Goal: Entertainment & Leisure: Browse casually

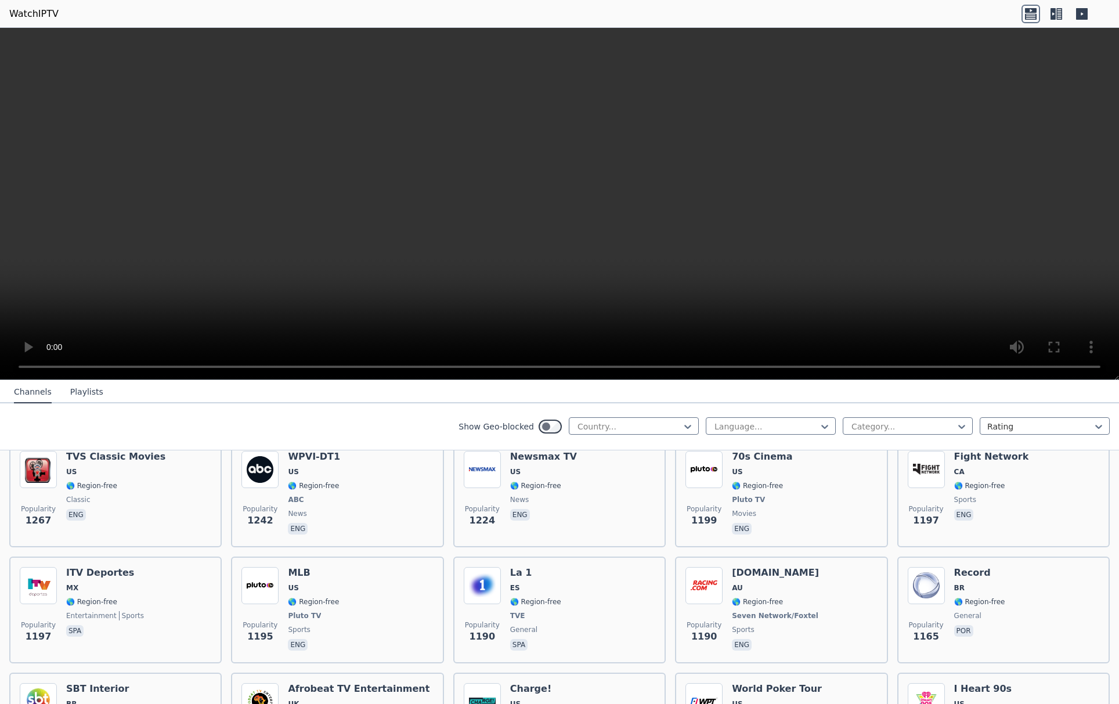
scroll to position [1523, 0]
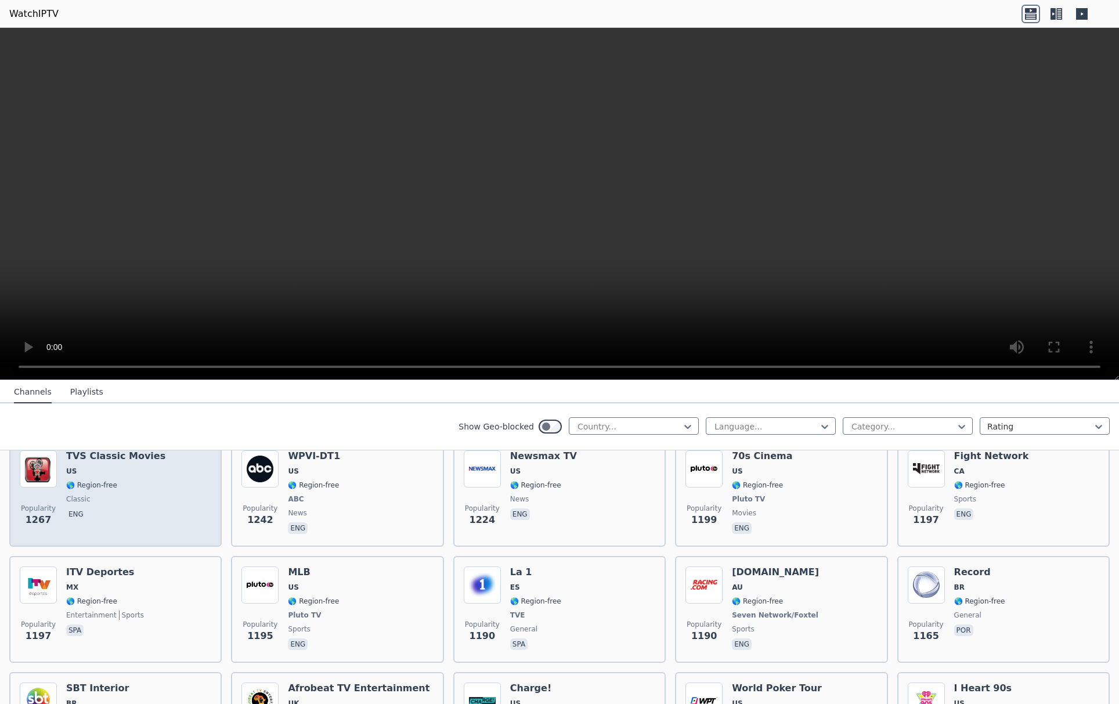
click at [133, 462] on div "TVS Classic Movies US 🌎 Region-free classic eng" at bounding box center [115, 493] width 99 height 86
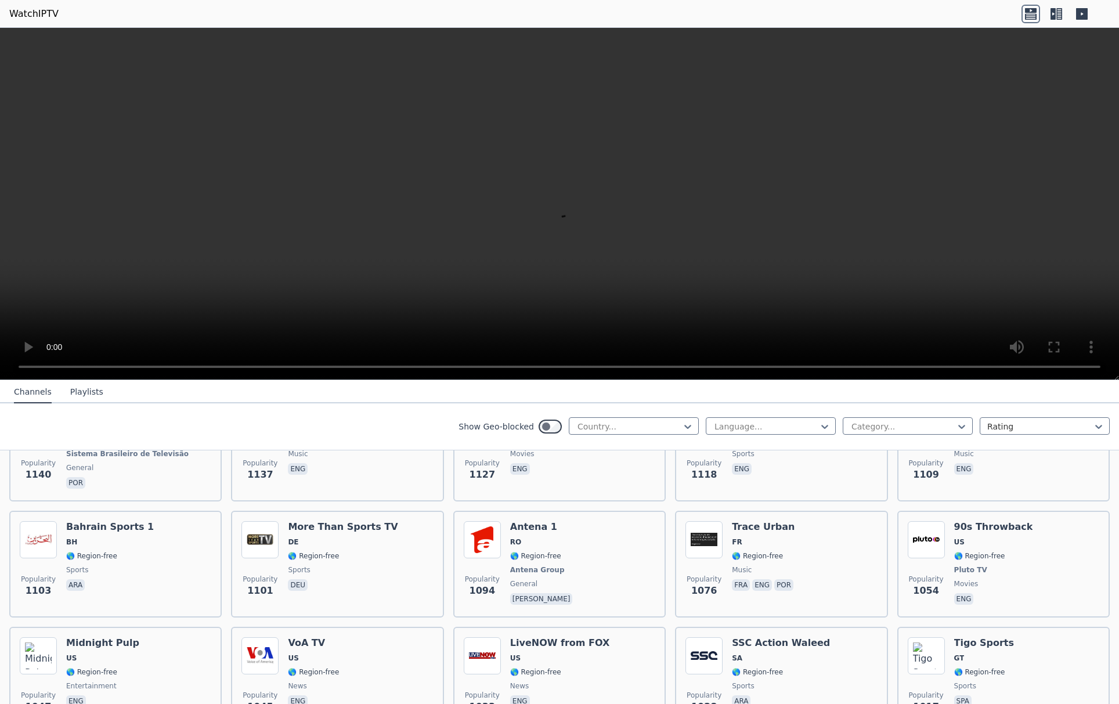
scroll to position [1835, 0]
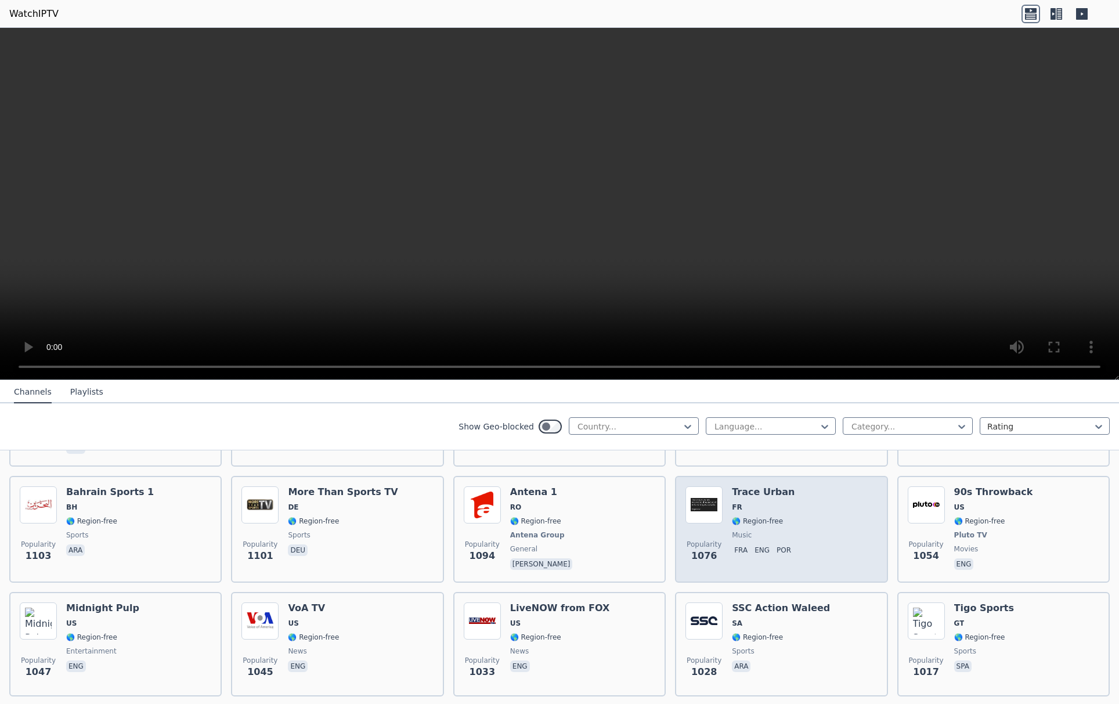
click at [761, 522] on span "🌎 Region-free" at bounding box center [757, 520] width 51 height 9
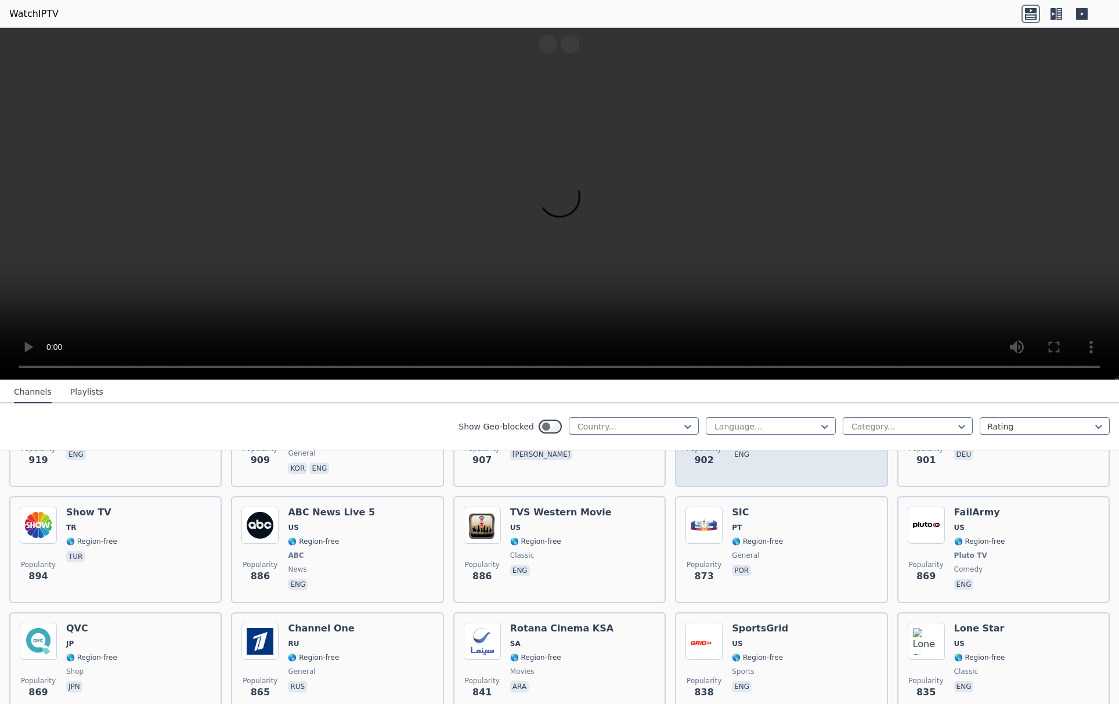
scroll to position [2432, 0]
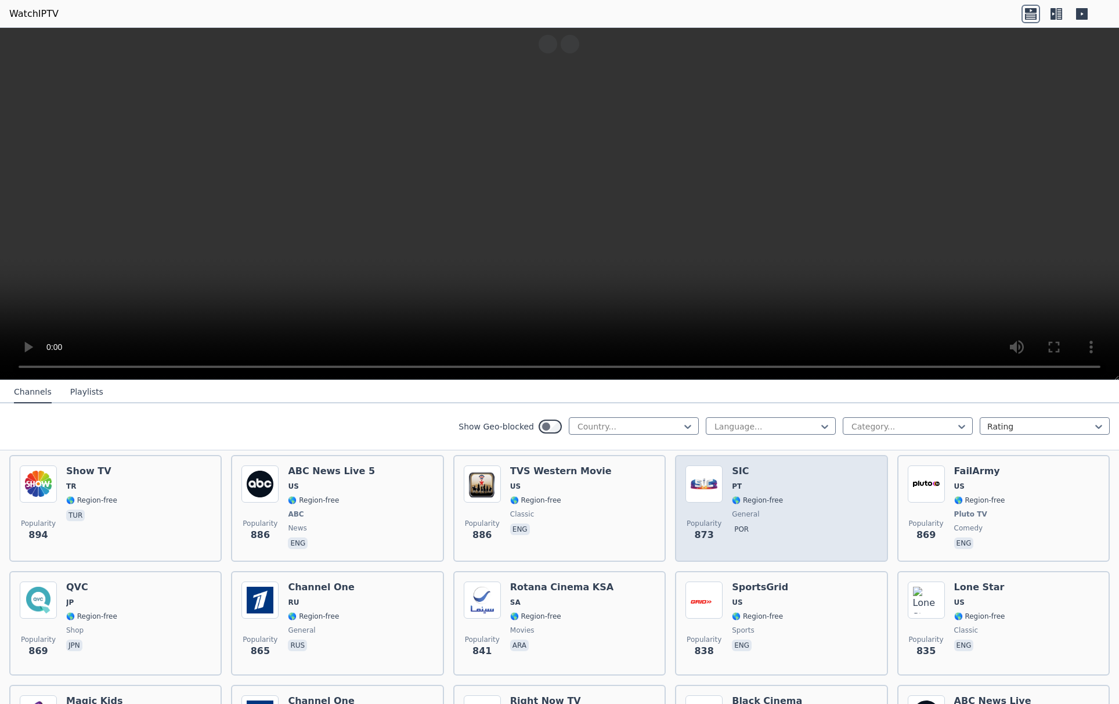
click at [760, 530] on span "por" at bounding box center [757, 530] width 51 height 14
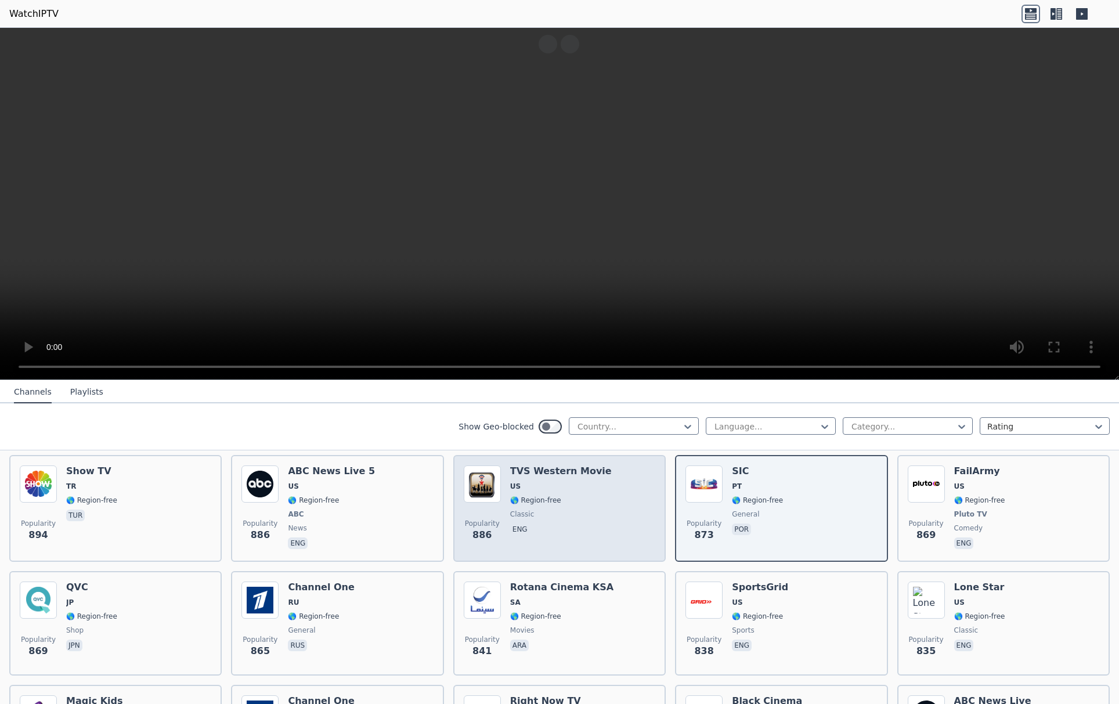
click at [564, 503] on span "🌎 Region-free" at bounding box center [561, 500] width 102 height 9
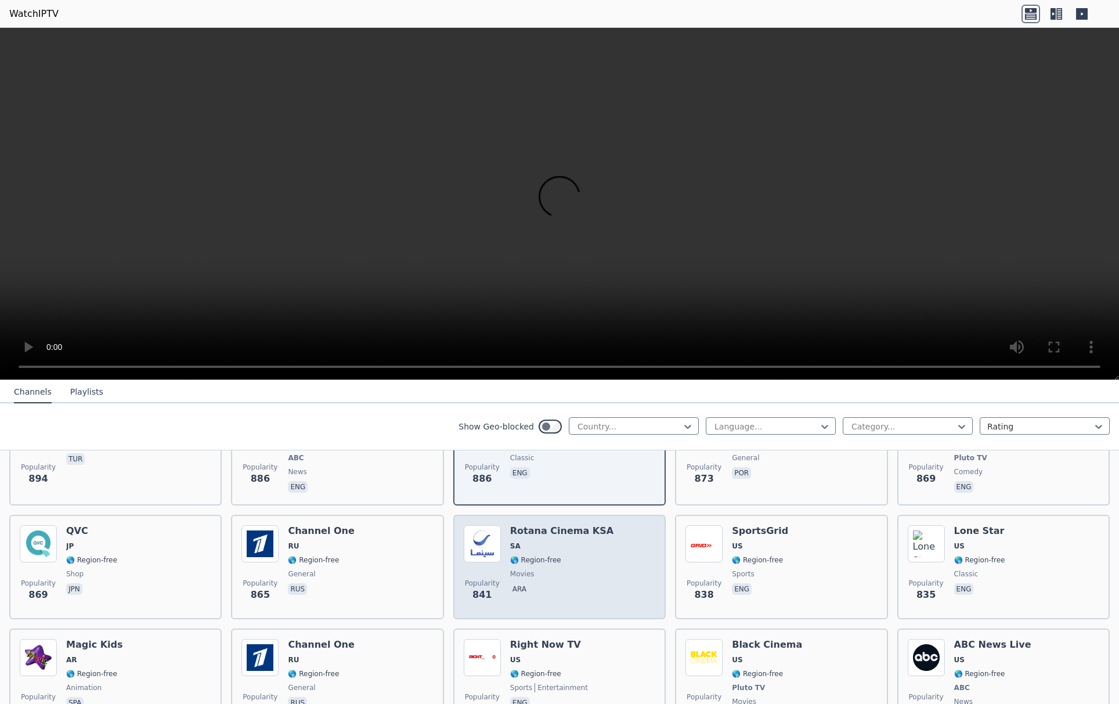
scroll to position [2501, 0]
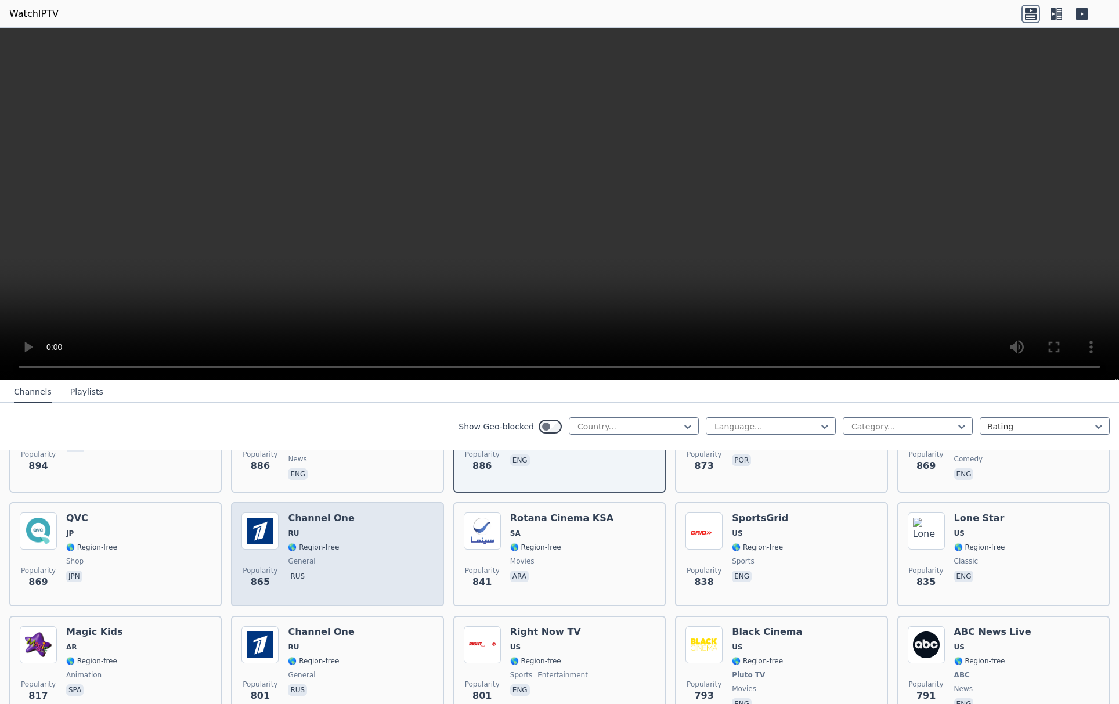
click at [359, 551] on div "Popularity 865 Channel One RU 🌎 Region-free general [DEMOGRAPHIC_DATA]" at bounding box center [336, 554] width 191 height 84
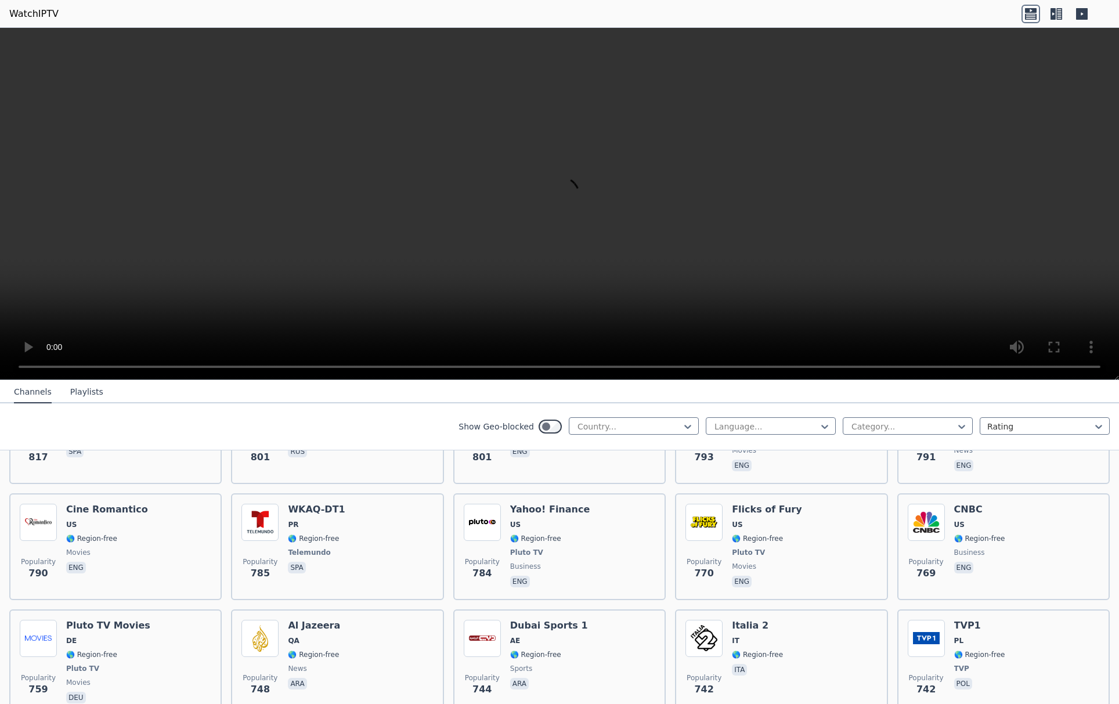
scroll to position [2824, 0]
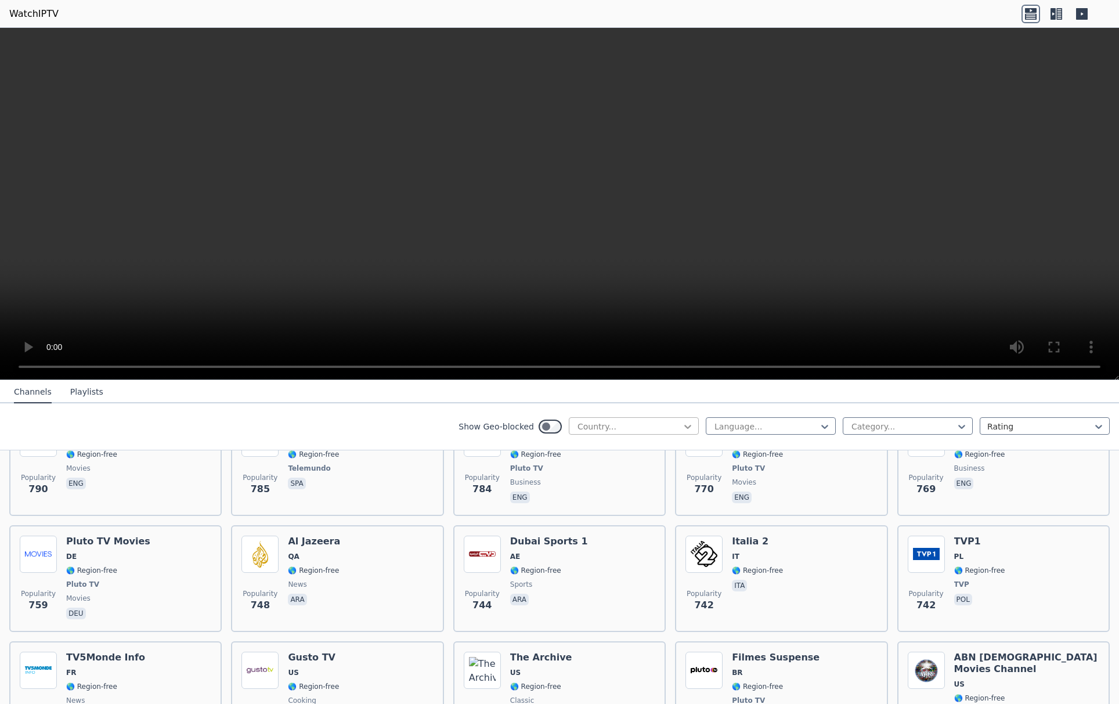
click at [682, 425] on icon at bounding box center [688, 427] width 12 height 12
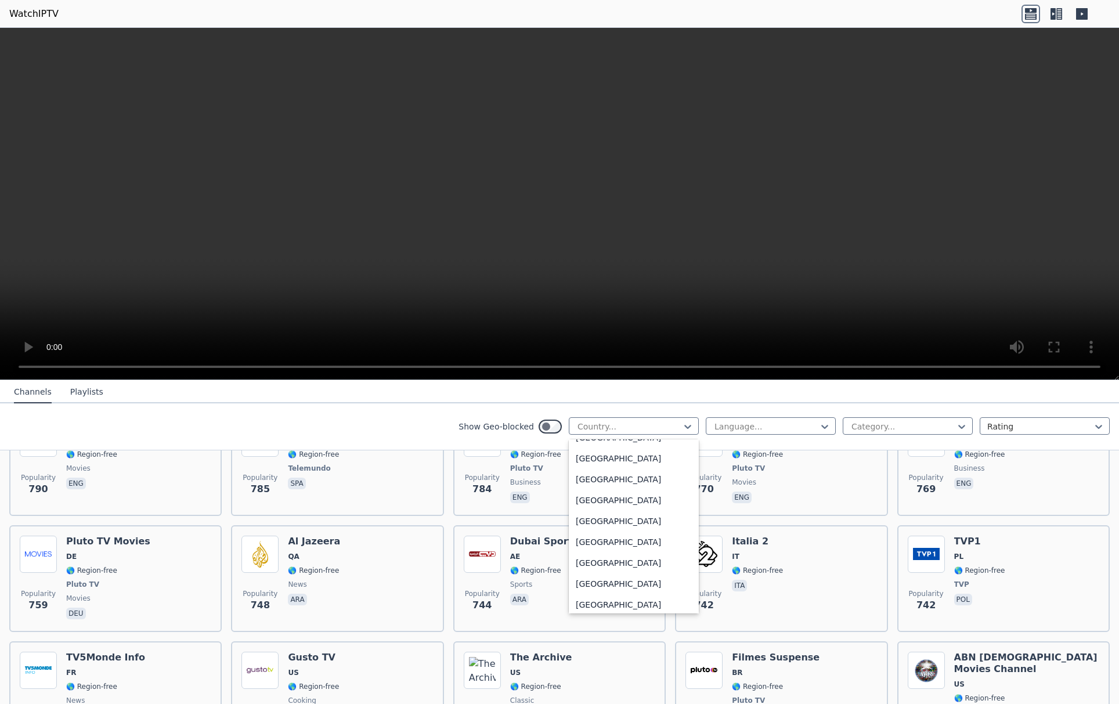
scroll to position [4039, 0]
click at [605, 521] on div "[GEOGRAPHIC_DATA]" at bounding box center [634, 518] width 130 height 21
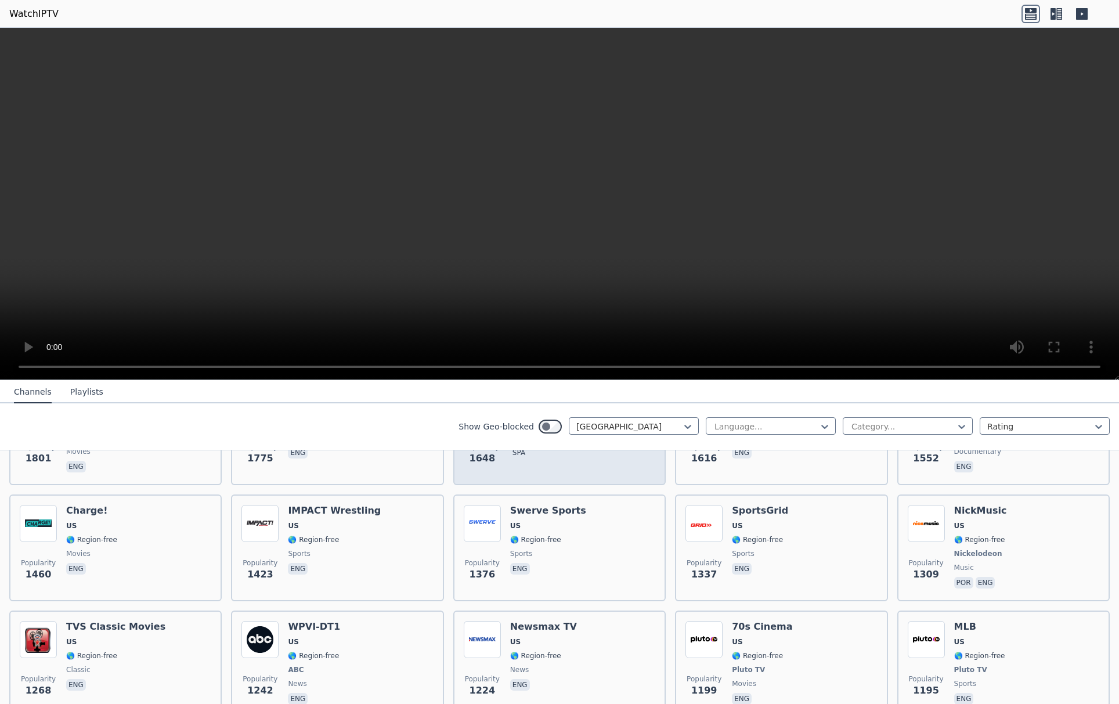
scroll to position [467, 0]
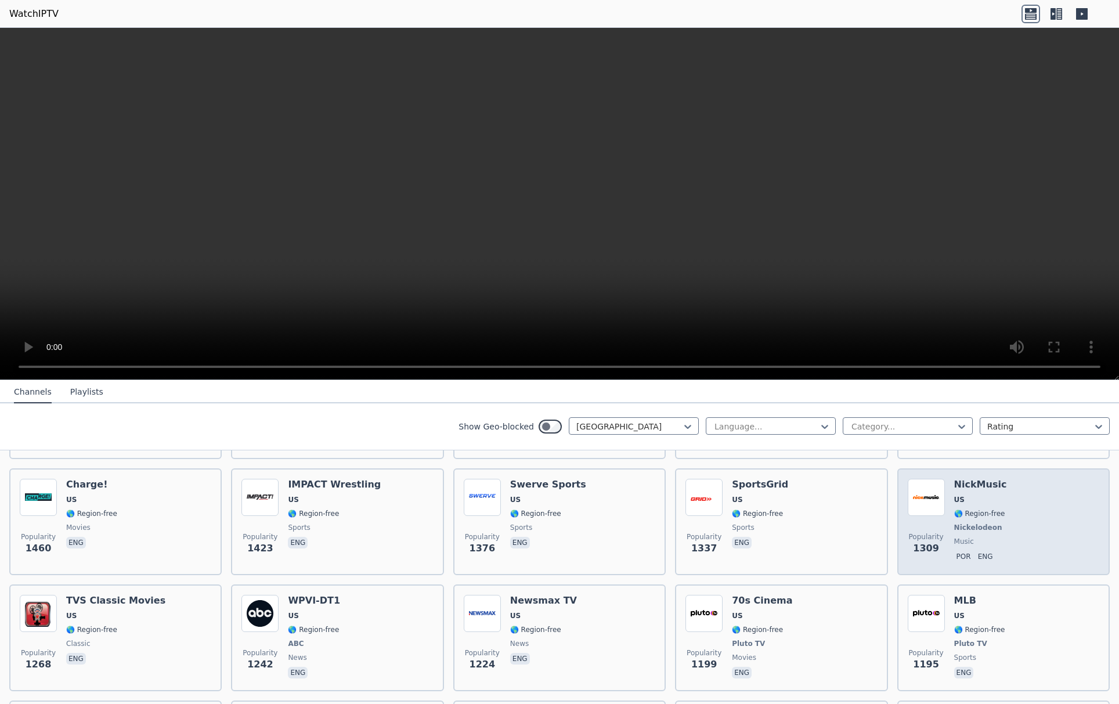
click at [957, 488] on h6 "NickMusic" at bounding box center [980, 485] width 53 height 12
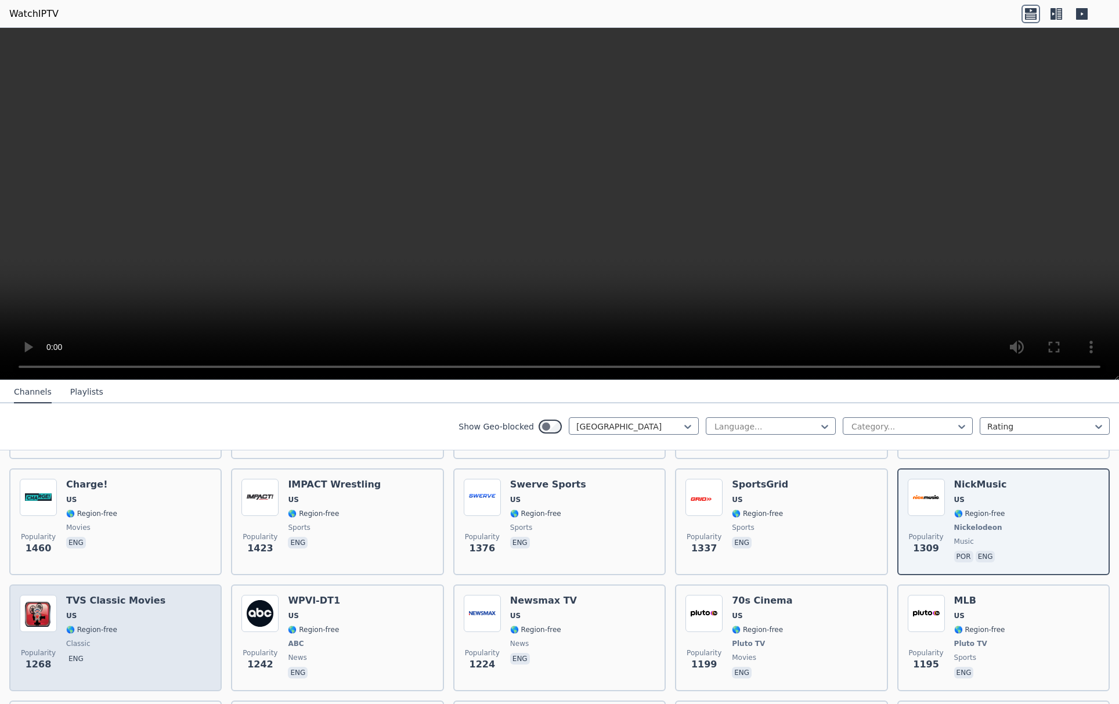
click at [145, 605] on h6 "TVS Classic Movies" at bounding box center [115, 601] width 99 height 12
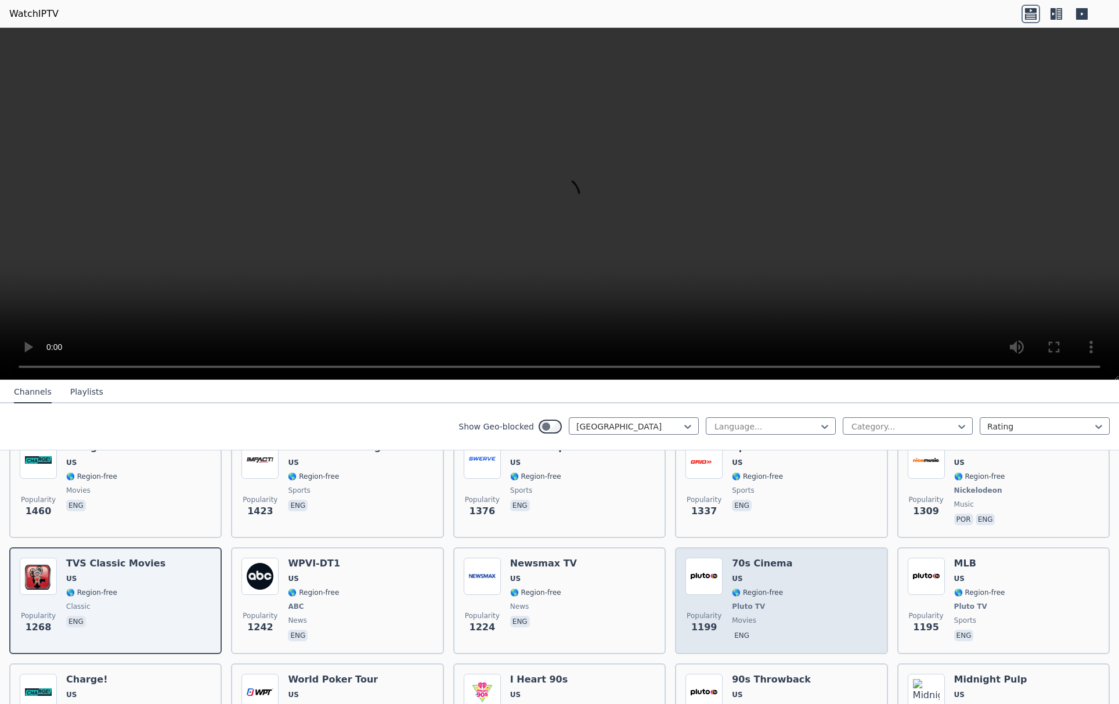
scroll to position [512, 0]
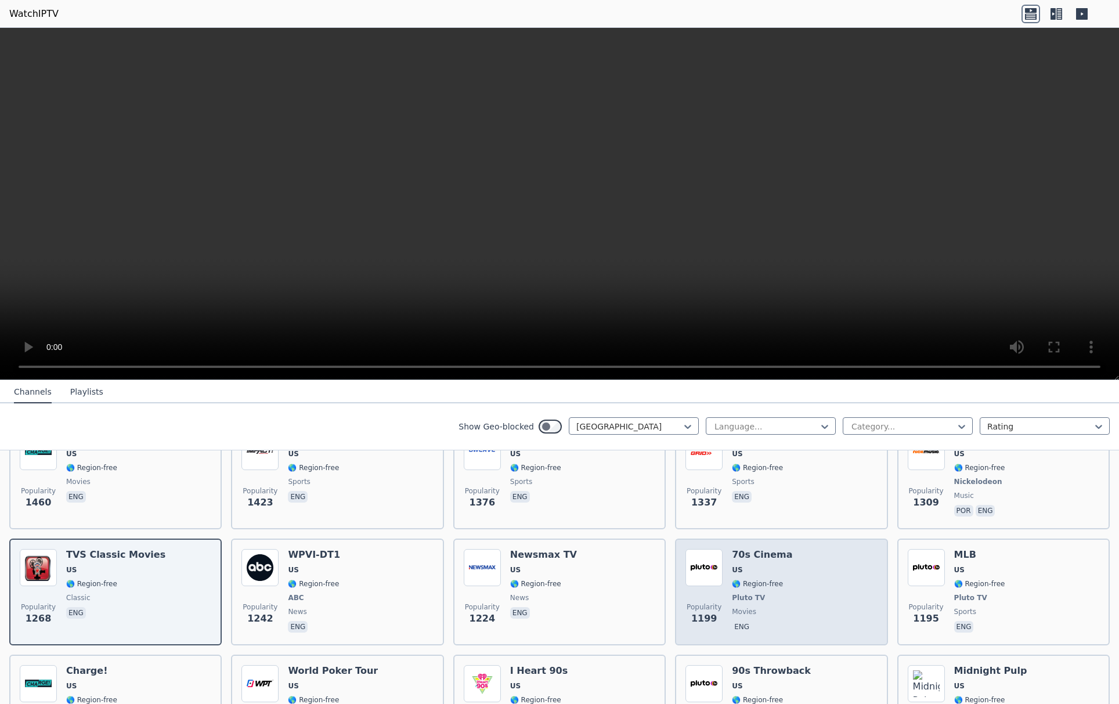
click at [764, 560] on h6 "70s Cinema" at bounding box center [762, 555] width 60 height 12
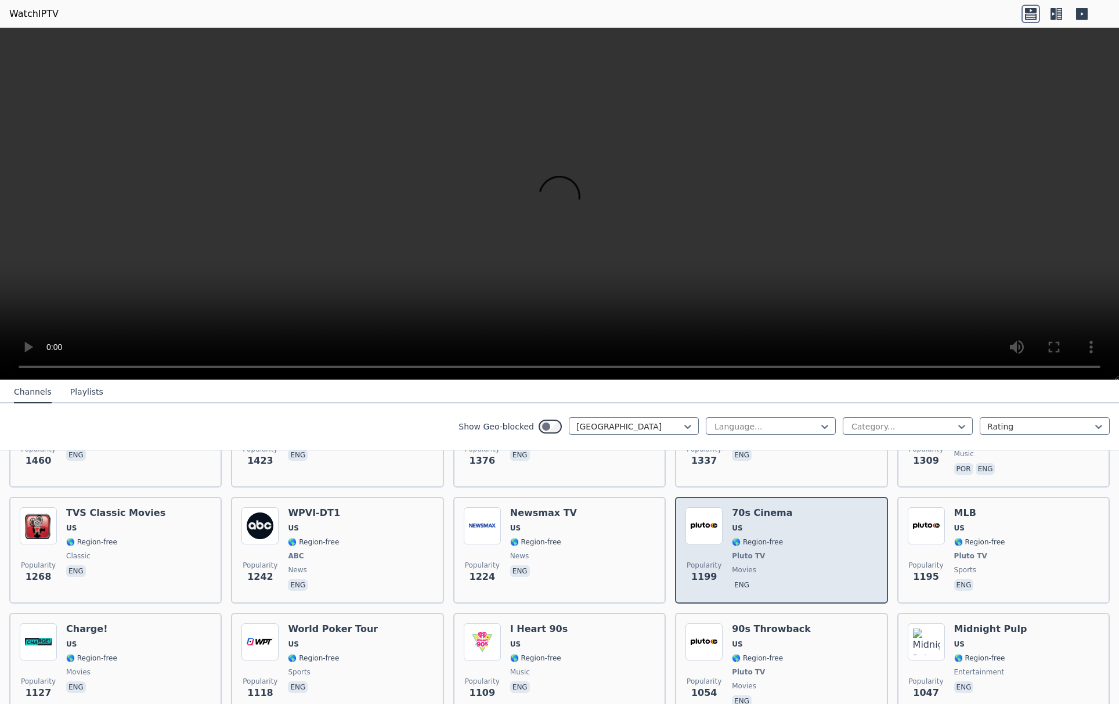
scroll to position [710, 0]
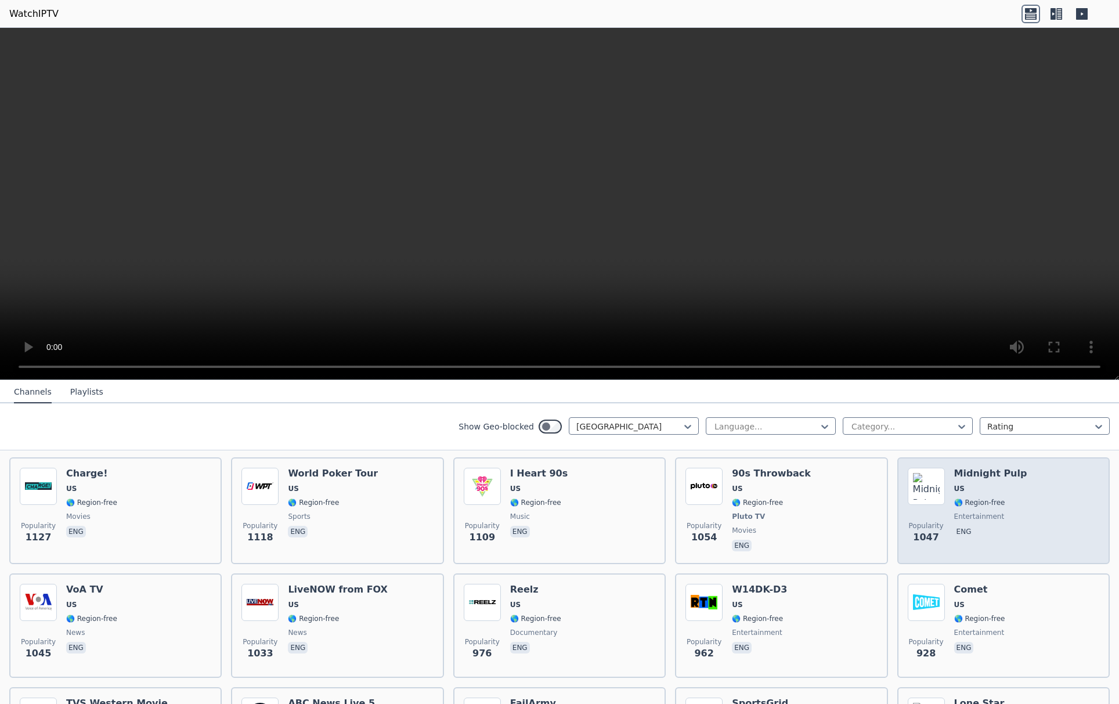
click at [970, 468] on h6 "Midnight Pulp" at bounding box center [990, 474] width 73 height 12
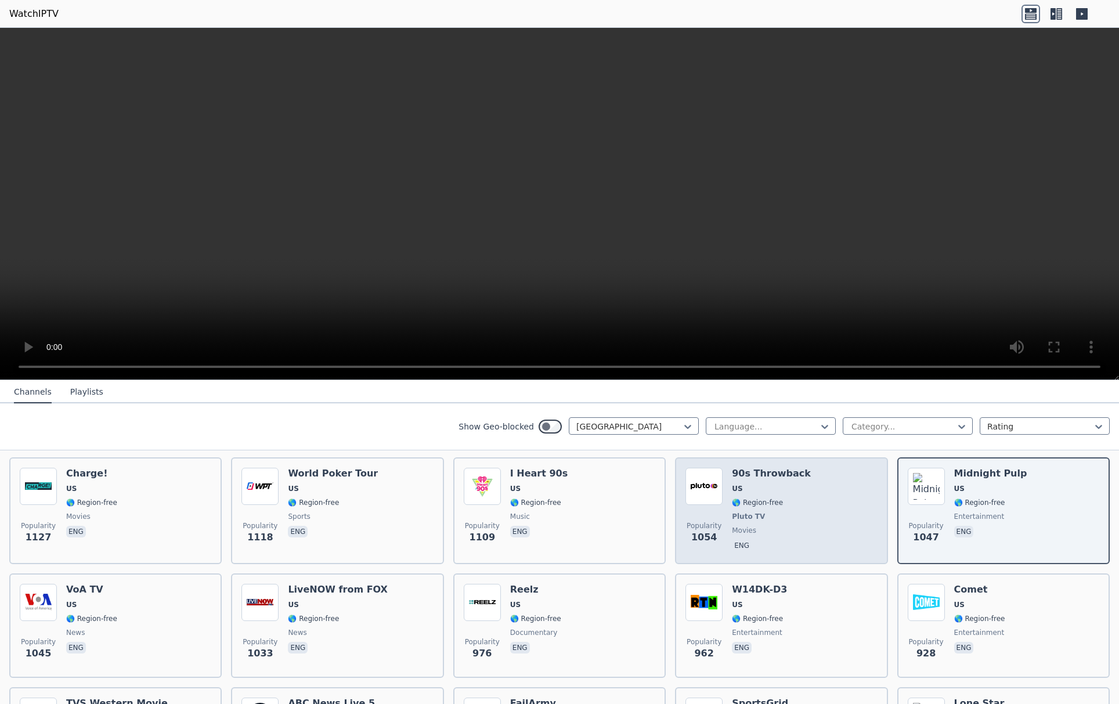
click at [762, 479] on div "90s Throwback US 🌎 Region-free Pluto TV movies eng" at bounding box center [771, 511] width 79 height 86
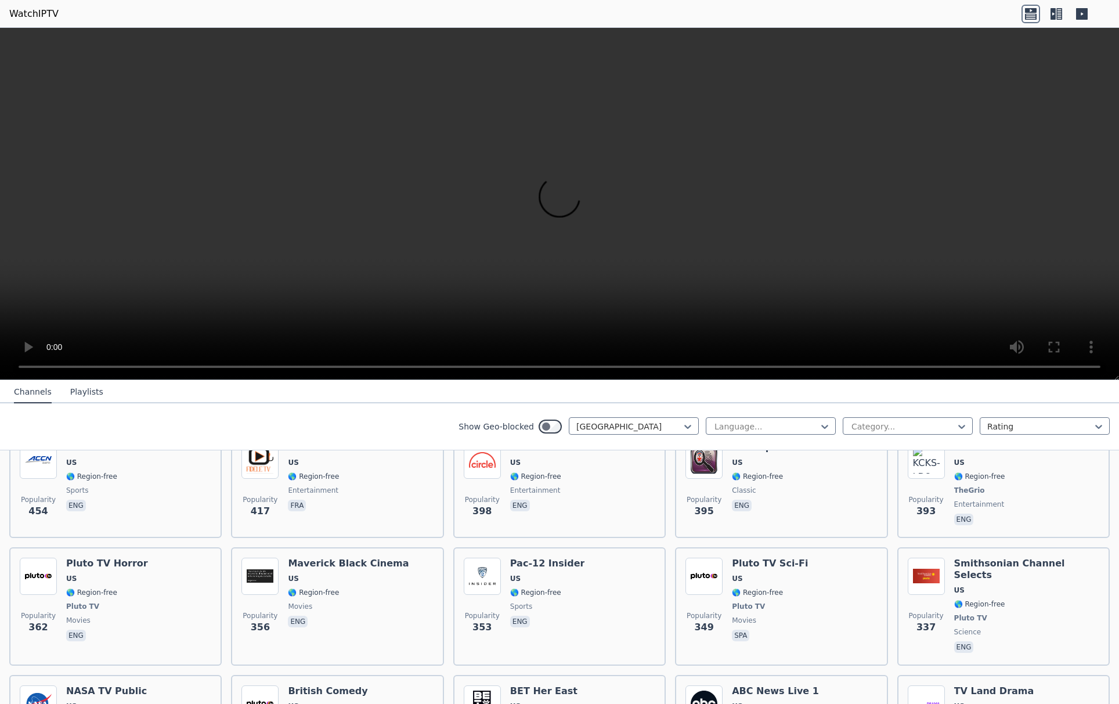
scroll to position [2183, 0]
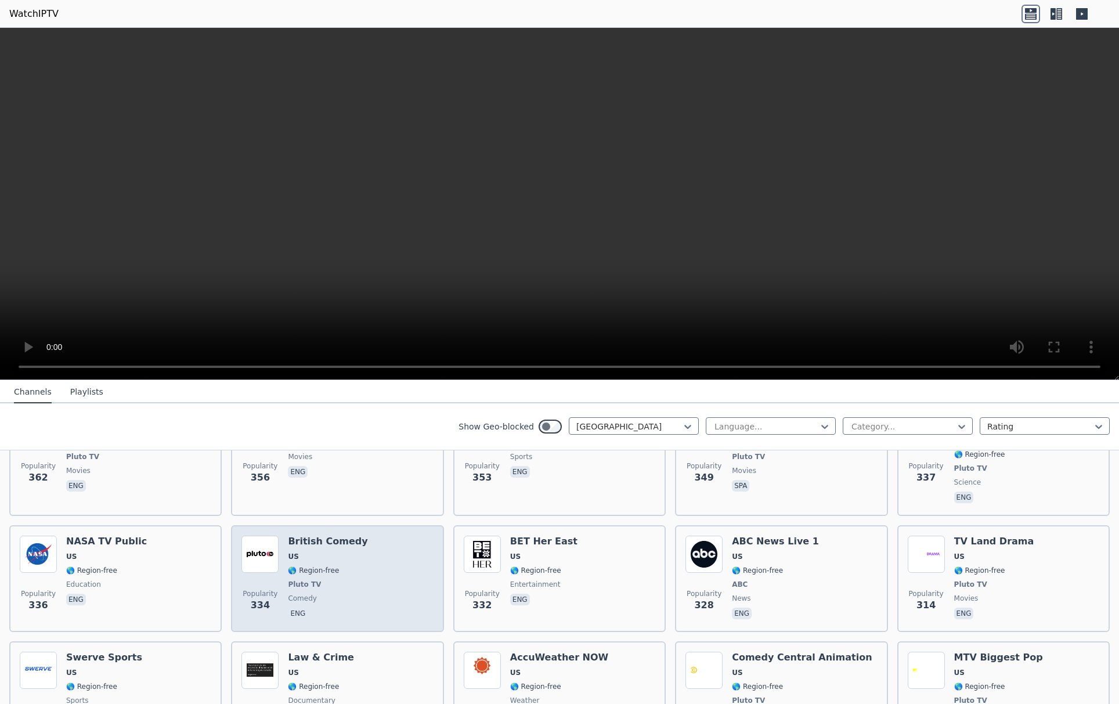
click at [328, 536] on h6 "British Comedy" at bounding box center [327, 542] width 79 height 12
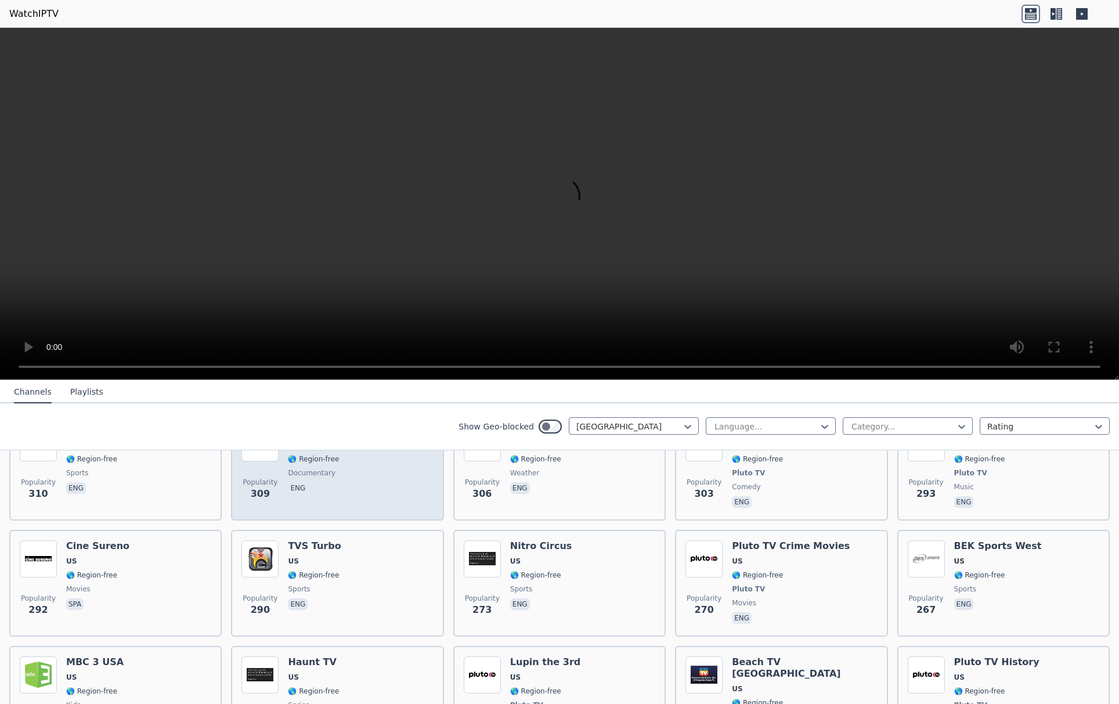
scroll to position [2475, 0]
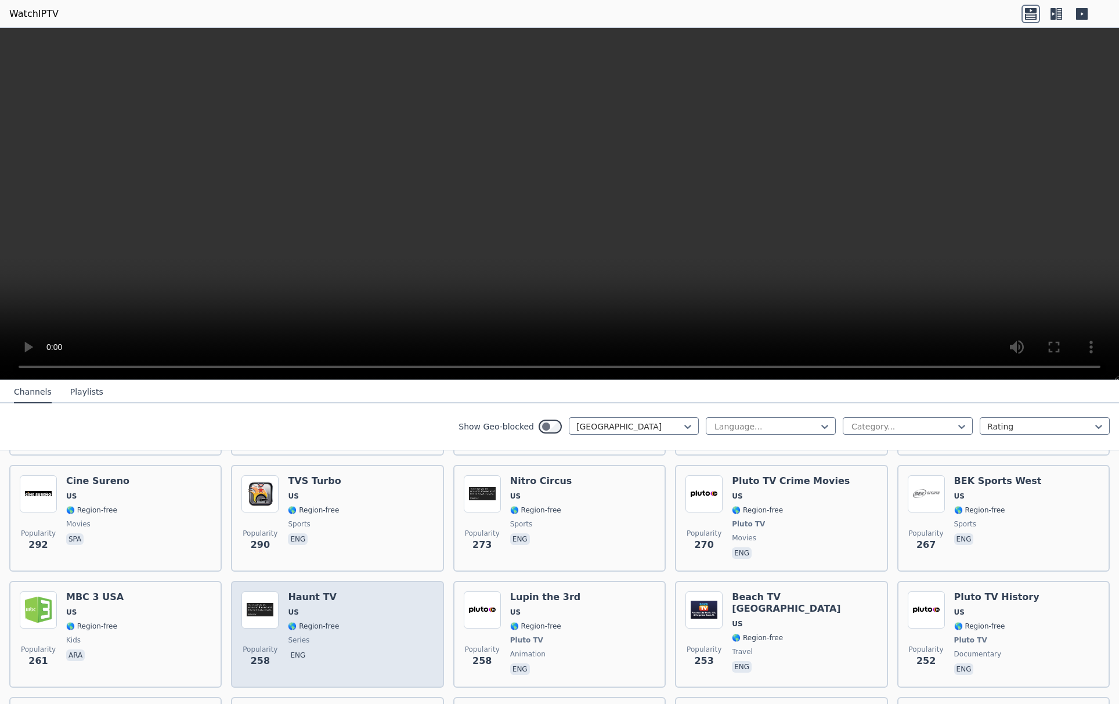
click at [347, 600] on div "Popularity 258 Haunt TV US 🌎 Region-free series eng" at bounding box center [336, 634] width 191 height 86
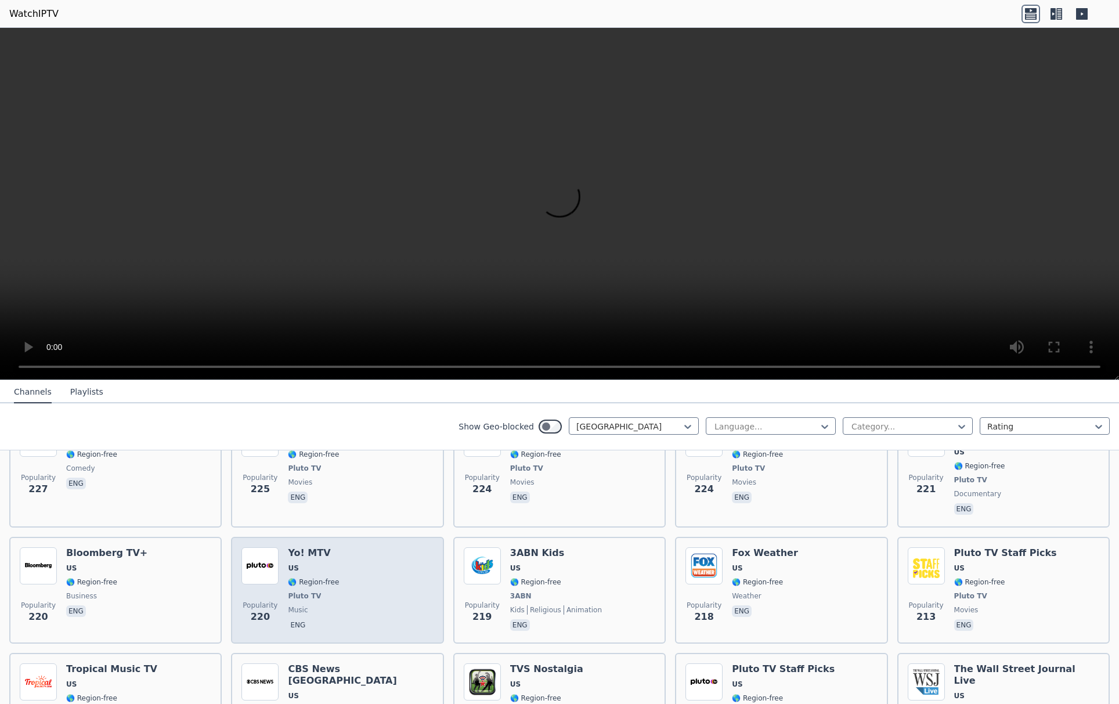
scroll to position [3339, 0]
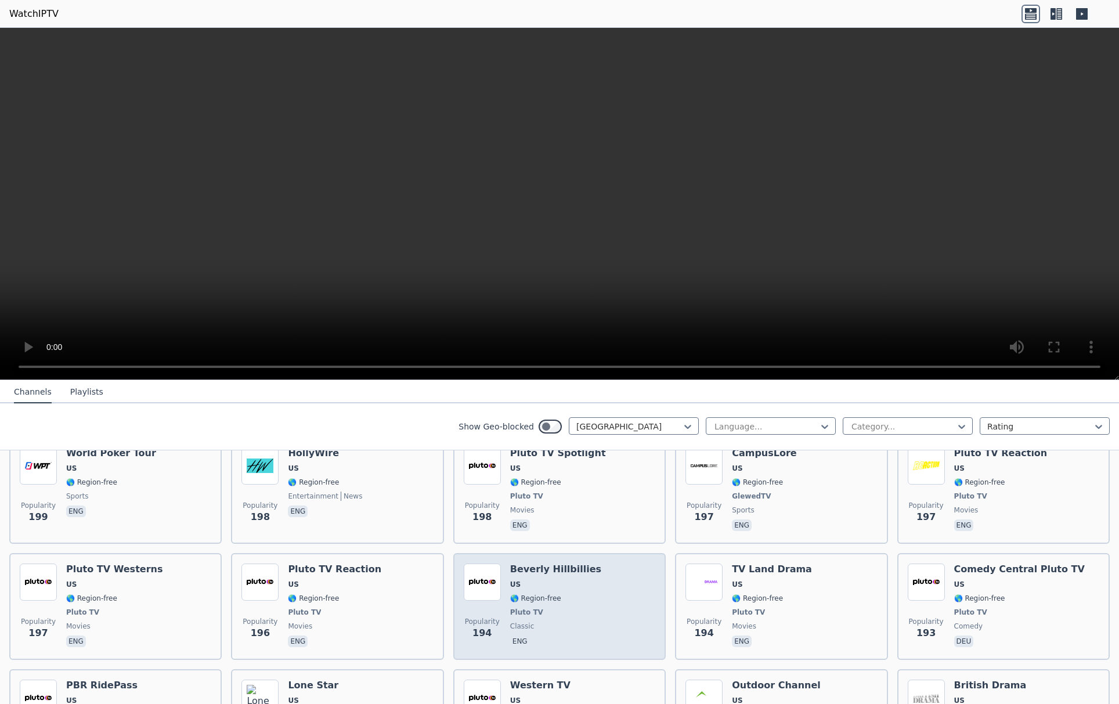
click at [555, 563] on div "[PERSON_NAME] Hillbillies US 🌎 Region-free Pluto TV classic eng" at bounding box center [555, 606] width 91 height 86
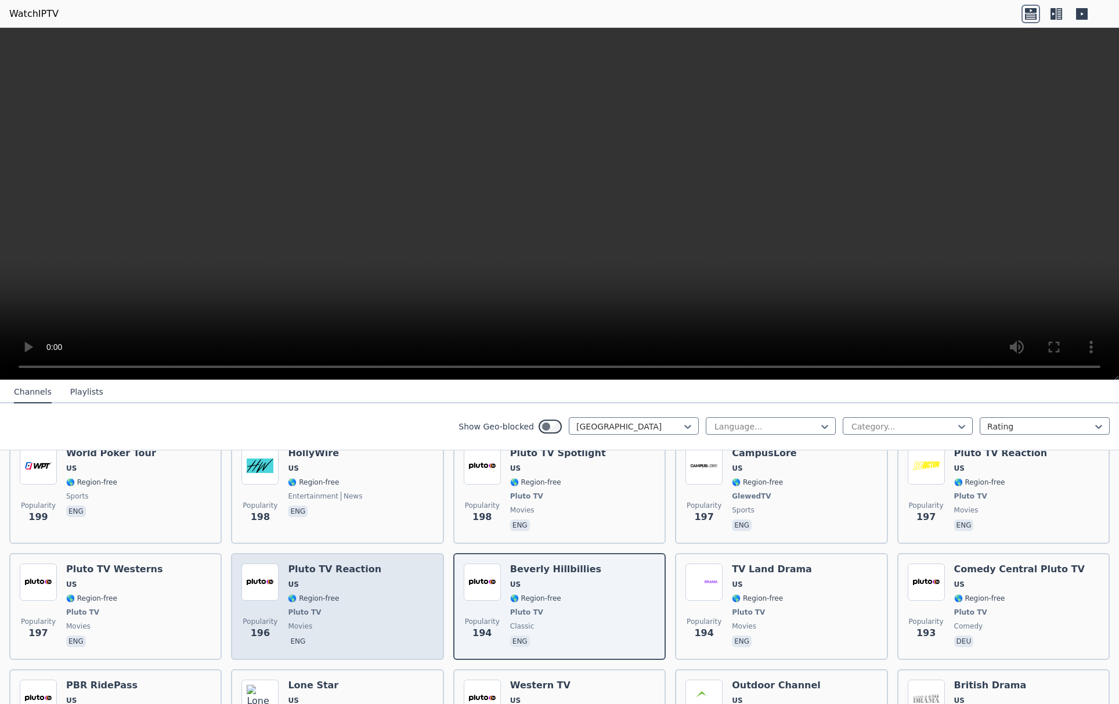
click at [351, 563] on h6 "Pluto TV Reaction" at bounding box center [334, 569] width 93 height 12
